Goal: Information Seeking & Learning: Check status

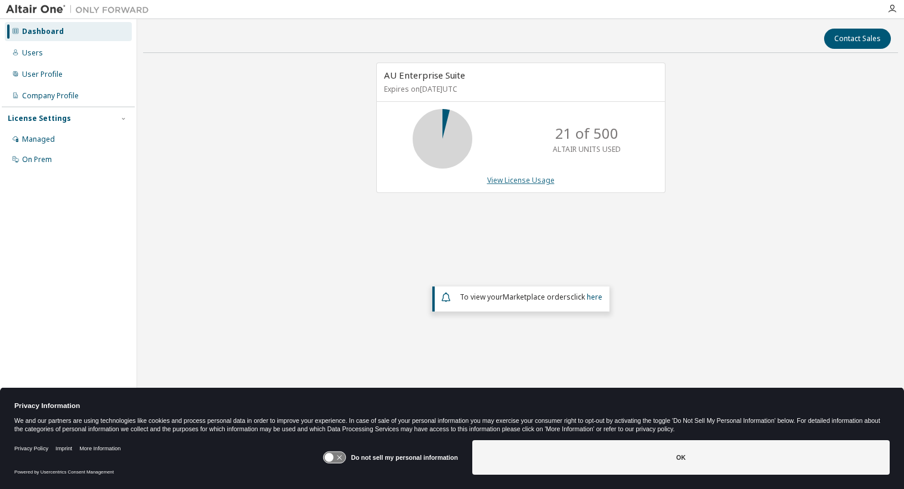
click at [534, 175] on link "View License Usage" at bounding box center [520, 180] width 67 height 10
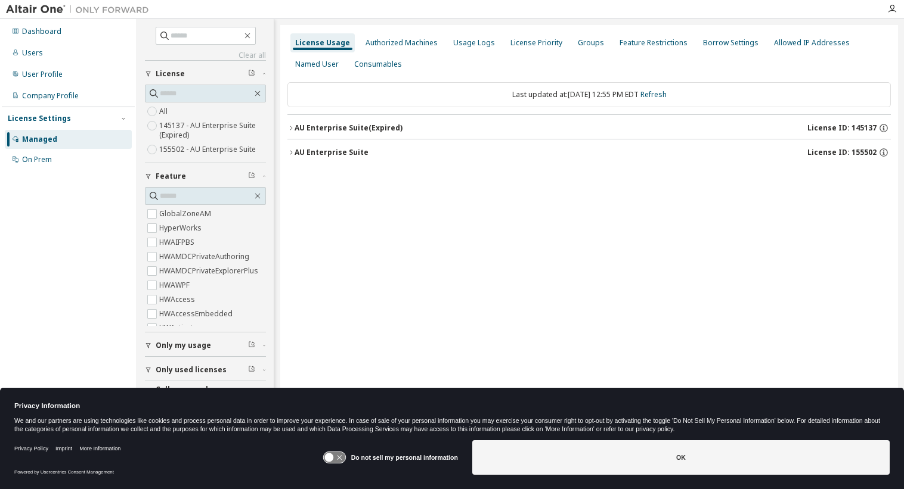
click at [671, 197] on div "License Usage Authorized Machines Usage Logs License Priority Groups Feature Re…" at bounding box center [588, 237] width 617 height 424
click at [25, 27] on div "Dashboard" at bounding box center [41, 32] width 39 height 10
